Goal: Transaction & Acquisition: Book appointment/travel/reservation

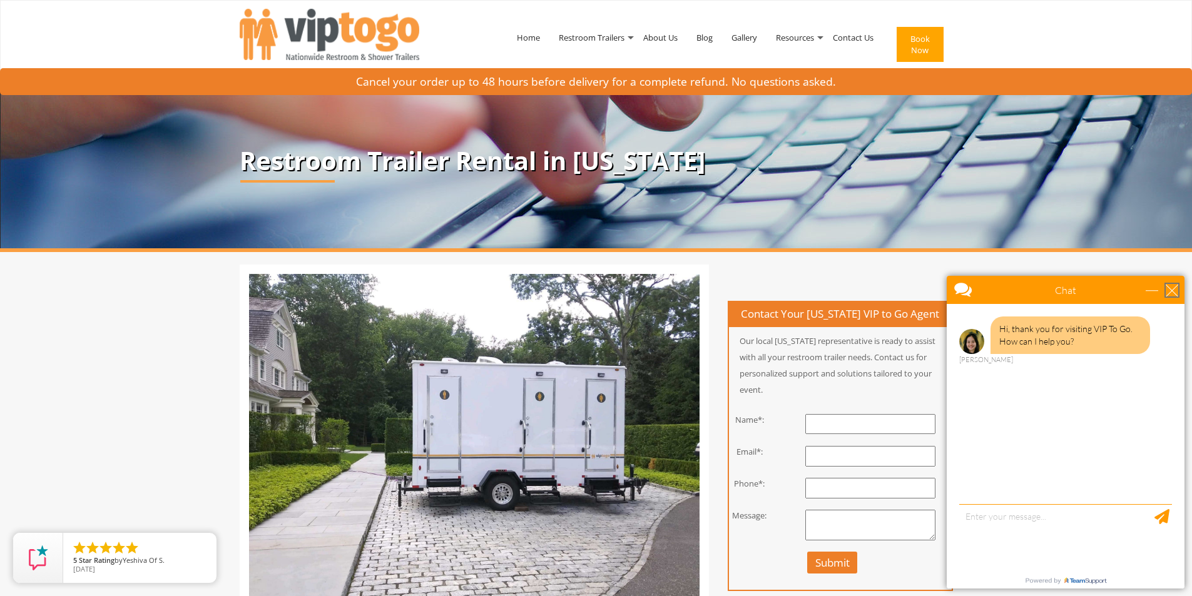
click at [1173, 290] on div "close" at bounding box center [1171, 290] width 13 height 13
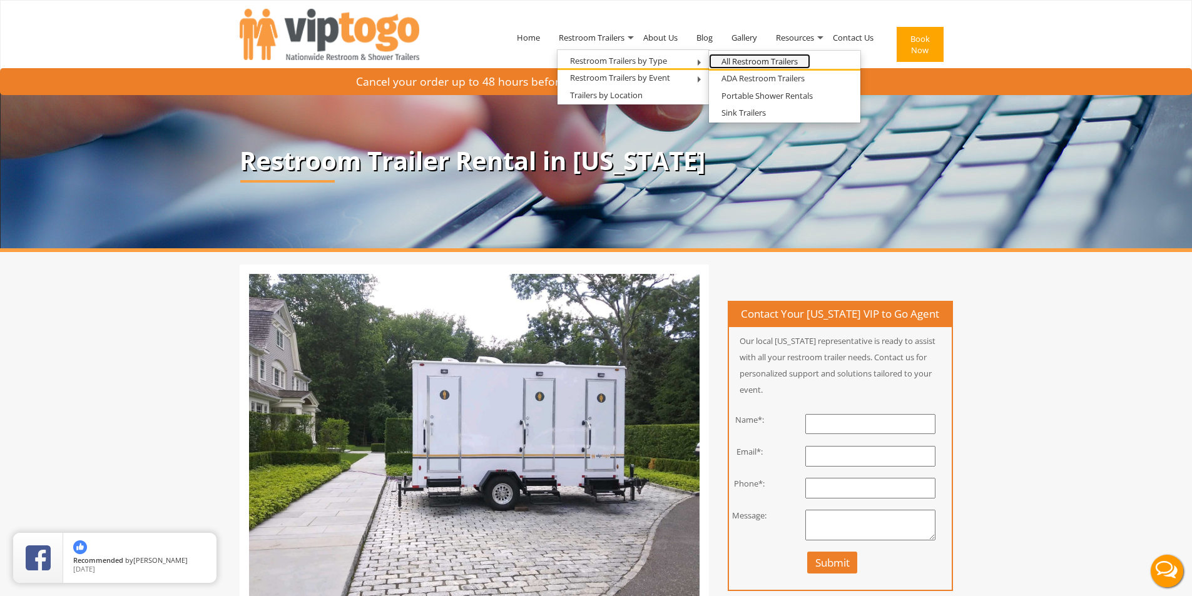
click at [725, 61] on link "All Restroom Trailers" at bounding box center [759, 62] width 101 height 16
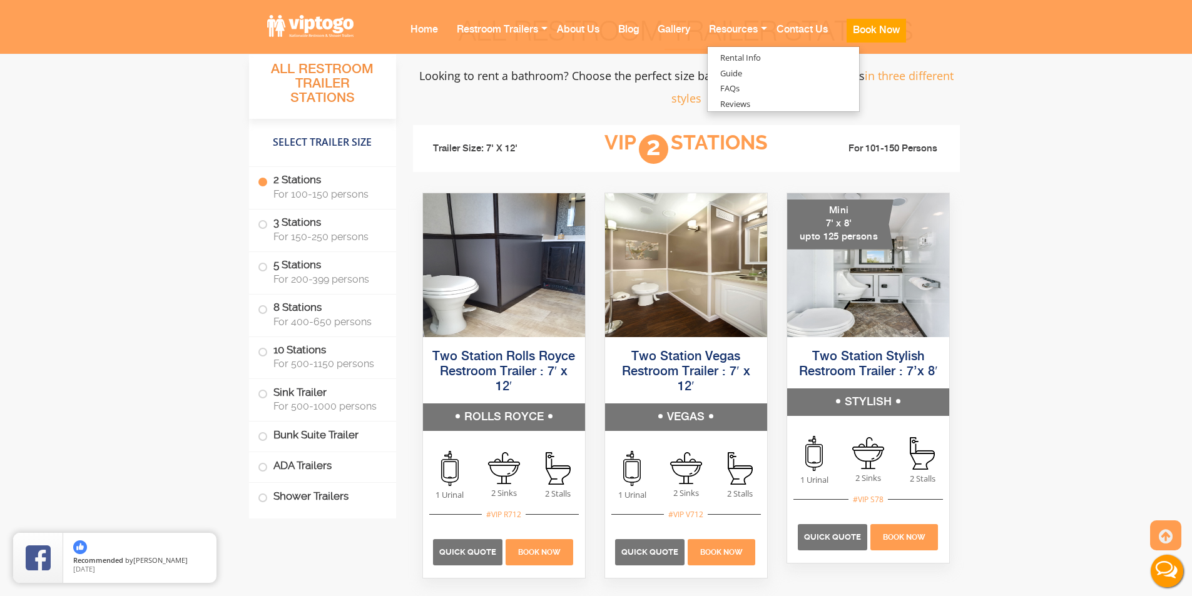
scroll to position [813, 0]
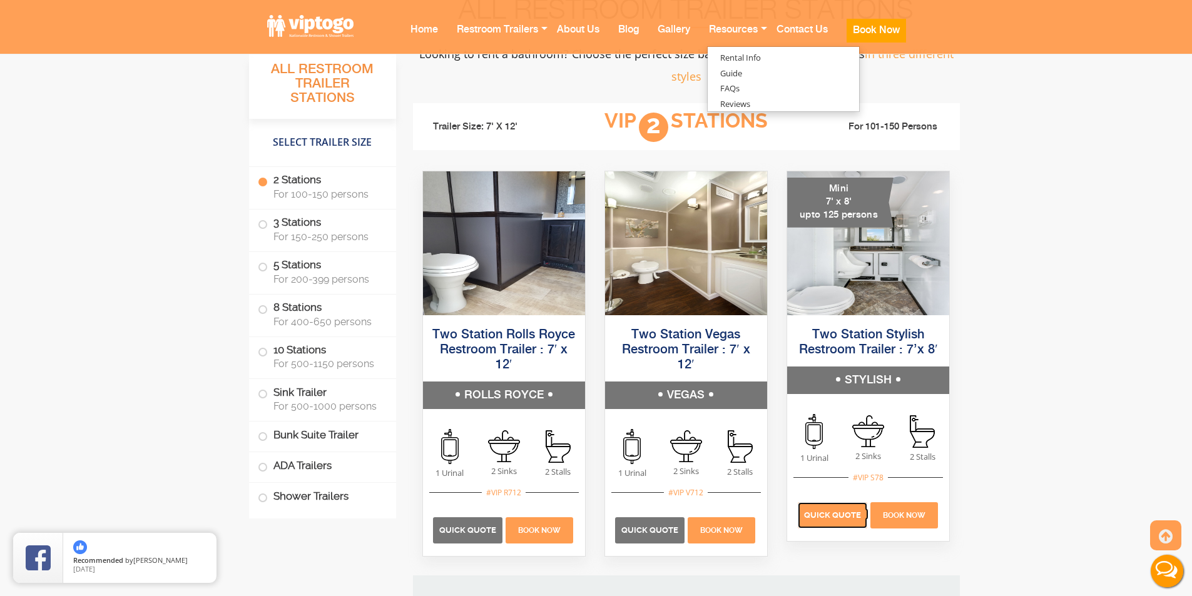
click at [835, 519] on span "Quick Quote" at bounding box center [832, 514] width 57 height 9
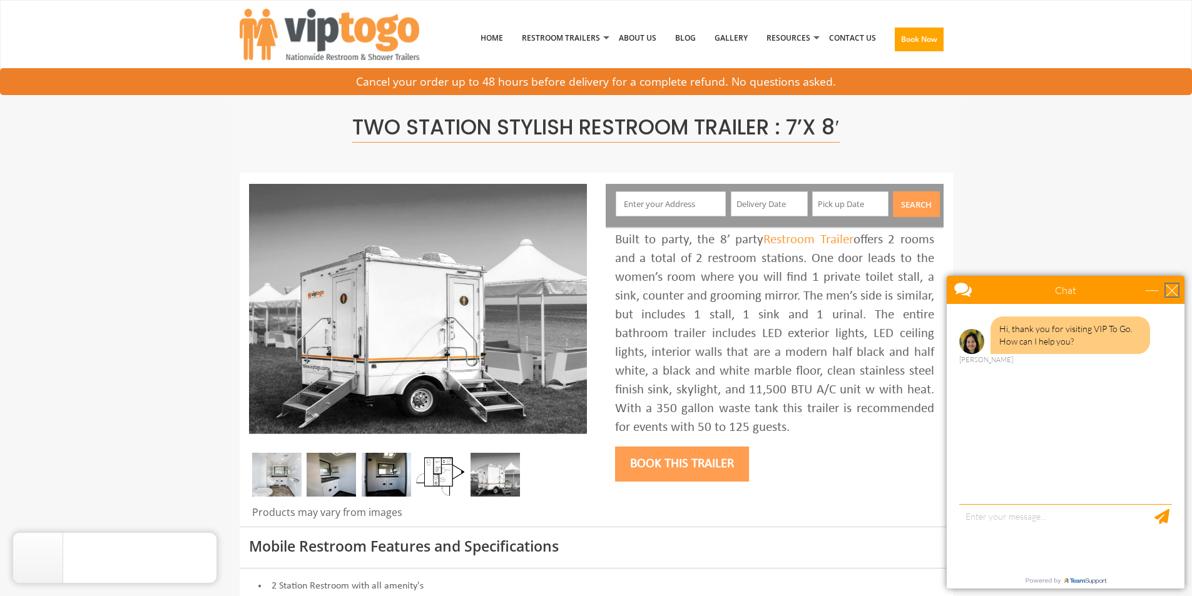
click at [1168, 289] on div "close" at bounding box center [1171, 290] width 13 height 13
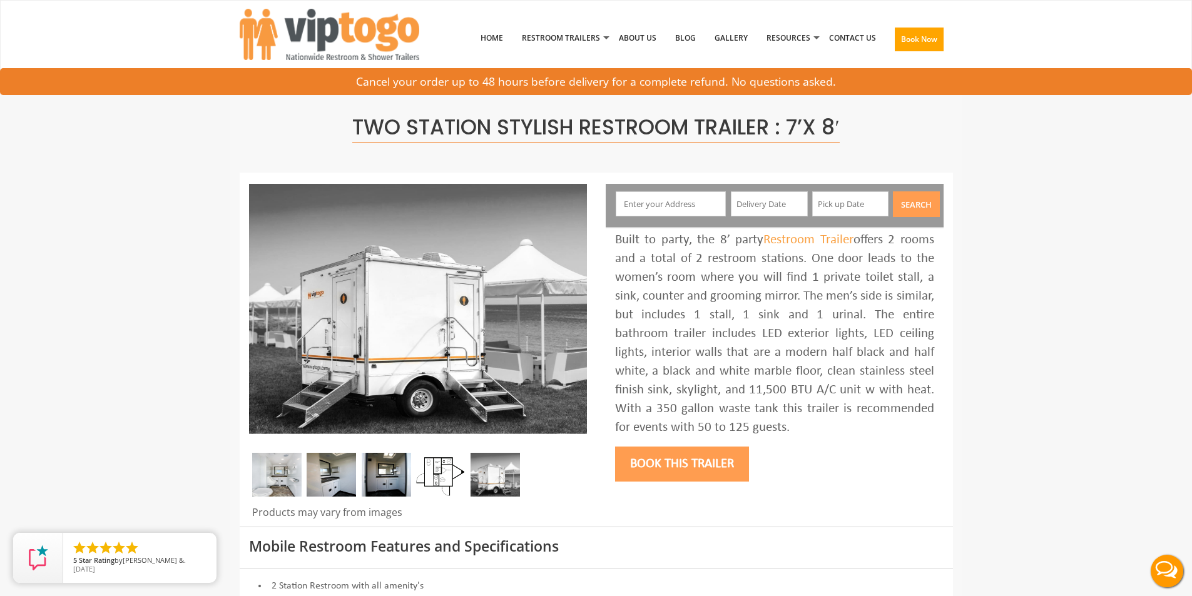
click at [664, 198] on input "text" at bounding box center [671, 203] width 110 height 25
click at [660, 205] on input "text" at bounding box center [671, 203] width 110 height 25
type input "2 Depot Hill Rd, Cobalt, CT, USA"
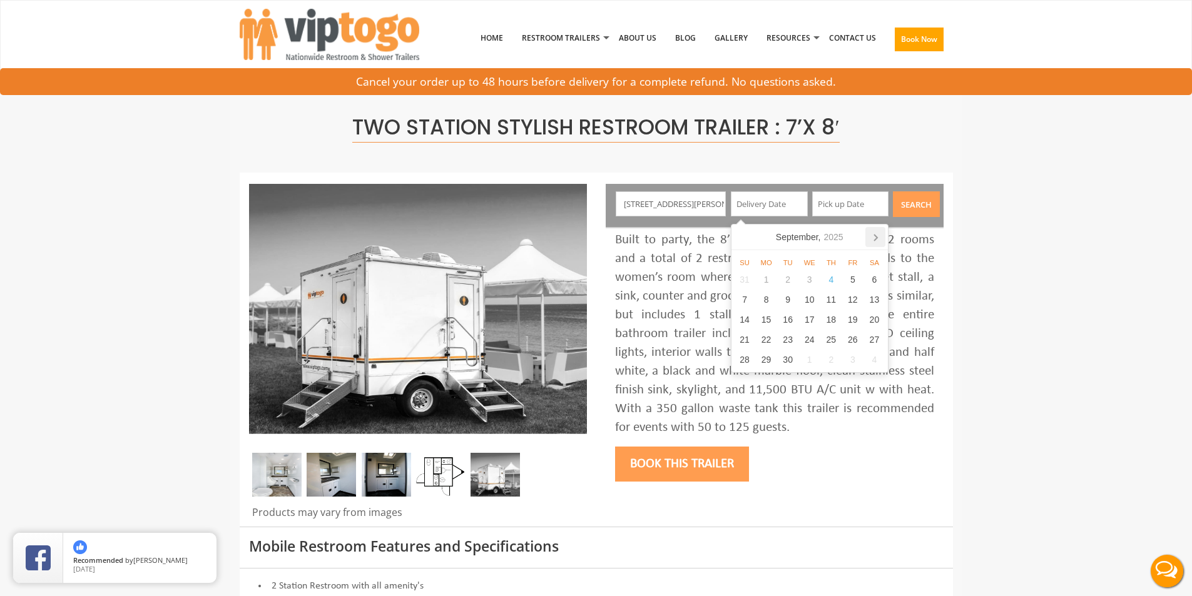
click at [877, 239] on icon at bounding box center [875, 237] width 20 height 20
click at [876, 240] on icon at bounding box center [875, 238] width 3 height 6
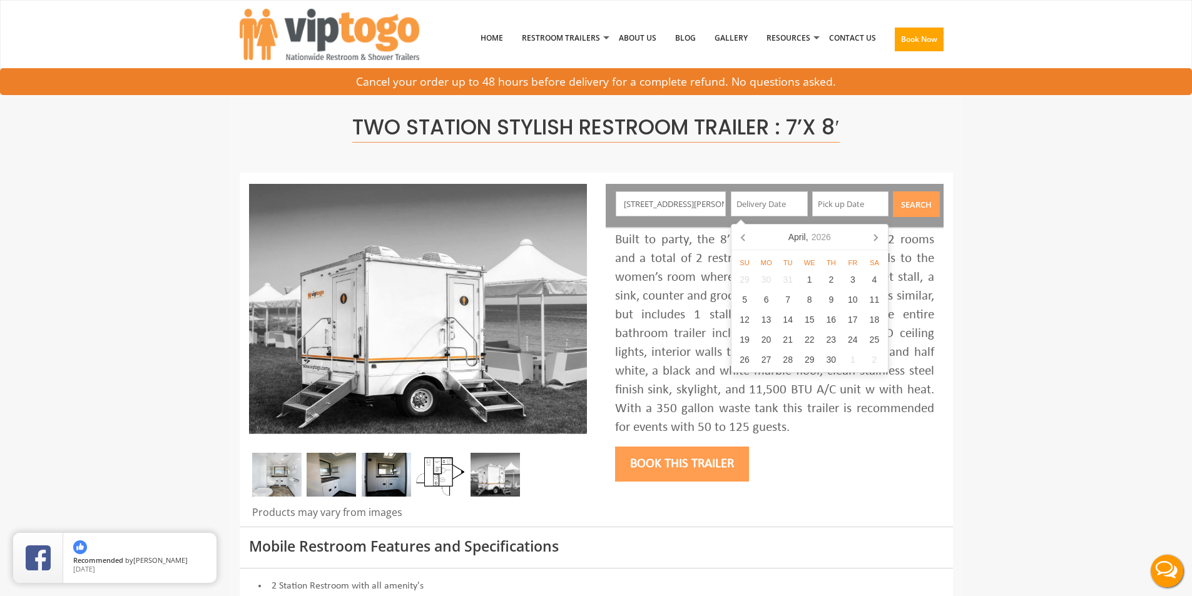
click at [876, 240] on icon at bounding box center [875, 238] width 3 height 6
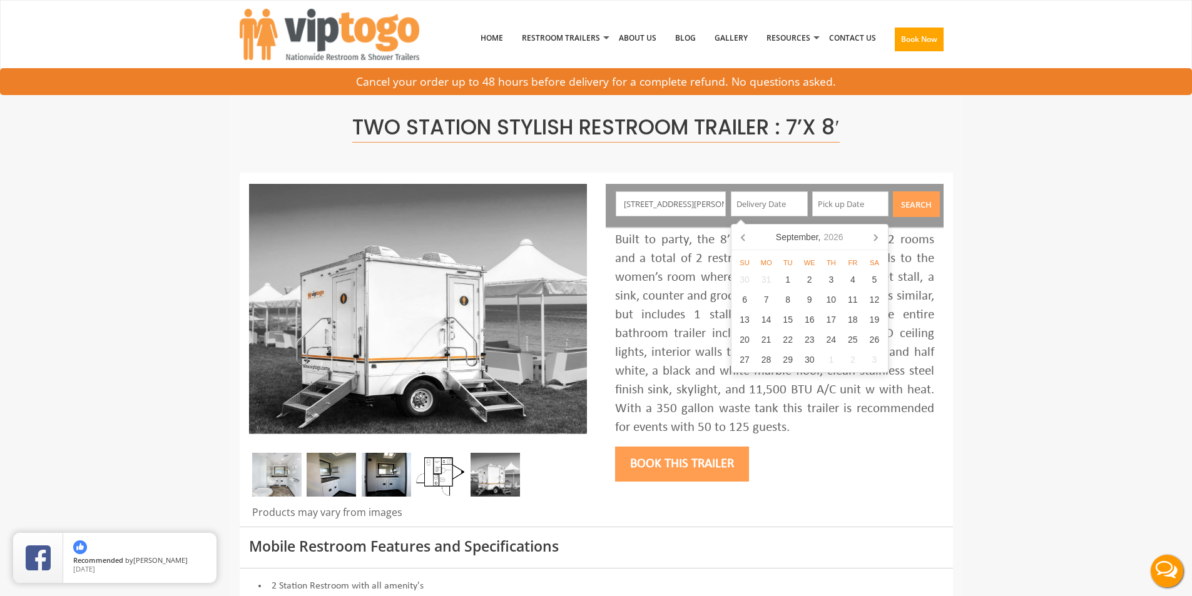
click at [876, 240] on icon at bounding box center [875, 238] width 3 height 6
click at [748, 317] on div "11" at bounding box center [745, 320] width 22 height 20
type input "10/11/2026"
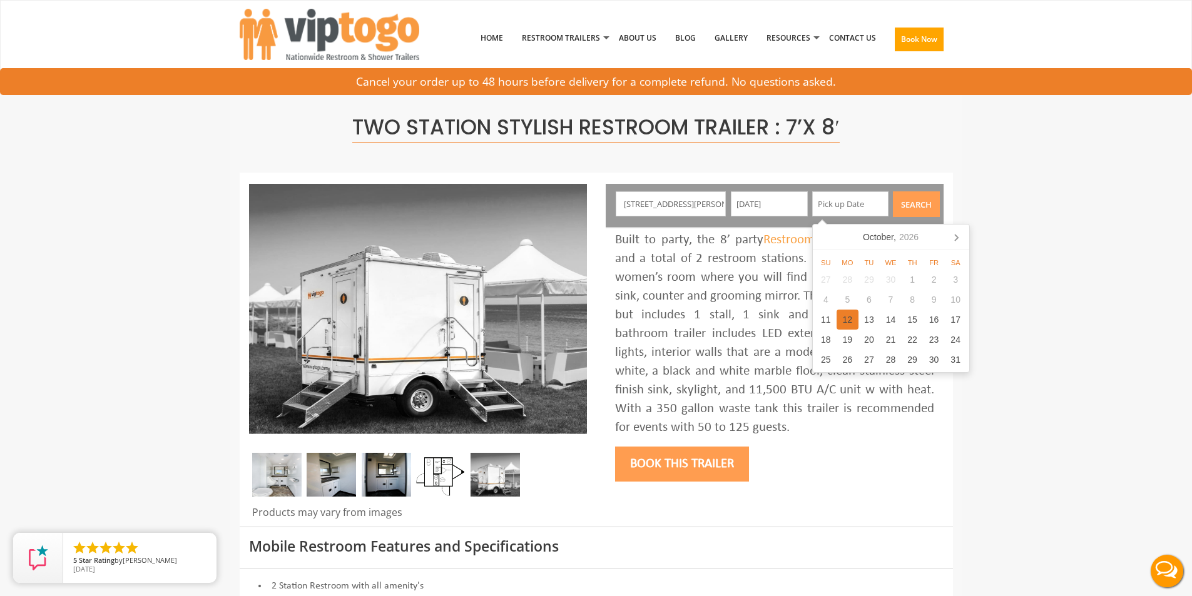
click at [845, 321] on div "12" at bounding box center [847, 320] width 22 height 20
type input "10/12/2026"
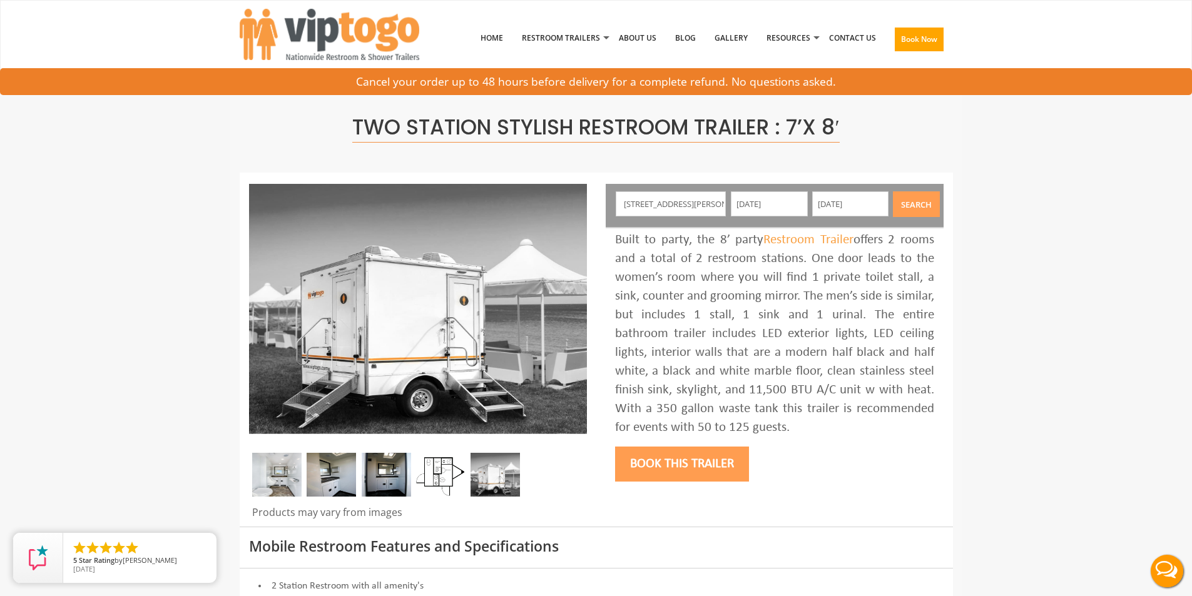
click at [920, 201] on button "Search" at bounding box center [916, 204] width 47 height 26
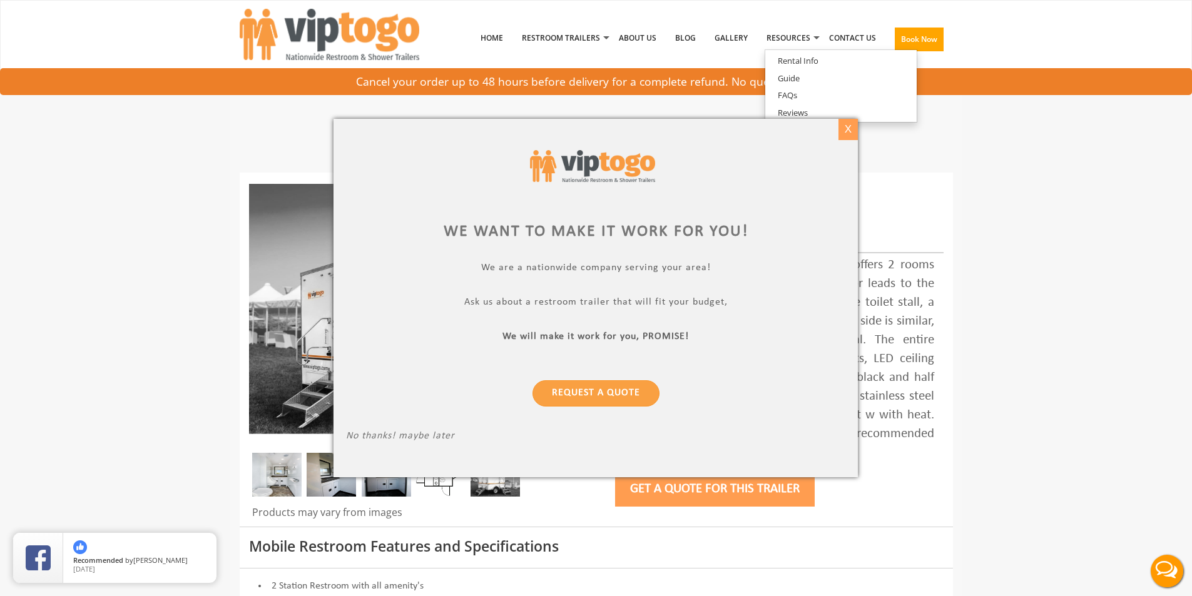
click at [846, 131] on div "X" at bounding box center [847, 129] width 19 height 21
